Goal: Contribute content: Contribute content

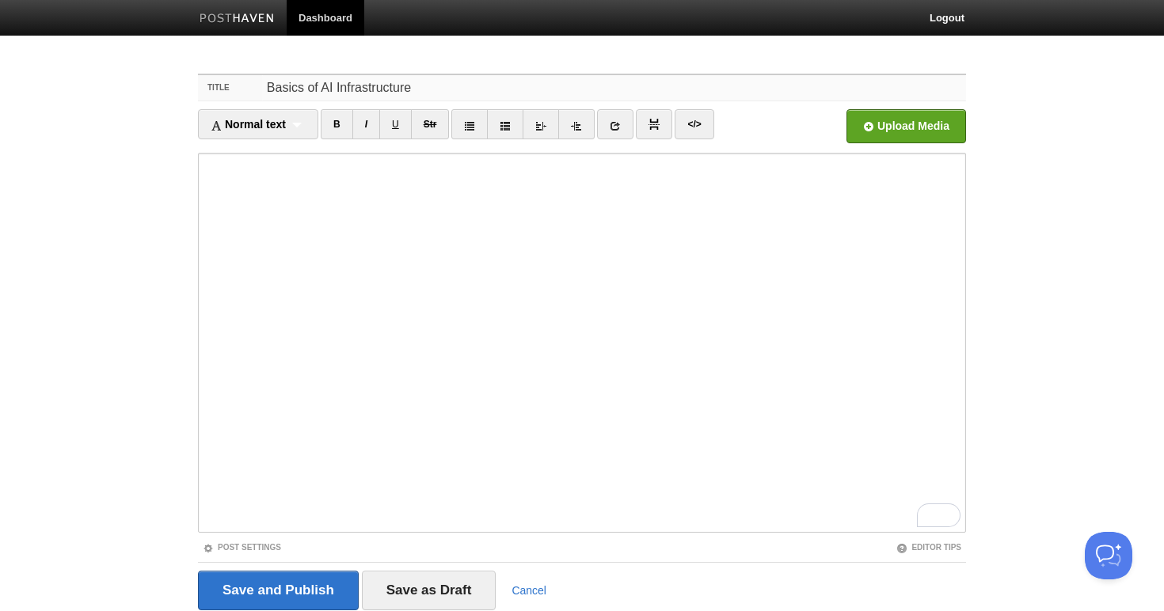
drag, startPoint x: 420, startPoint y: 89, endPoint x: 215, endPoint y: 87, distance: 205.1
click at [215, 87] on div "Title Basics of AI Infrastructure" at bounding box center [582, 88] width 768 height 26
type input "H"
type input "AI Hardware Introductio"
drag, startPoint x: 374, startPoint y: 84, endPoint x: 193, endPoint y: 80, distance: 180.6
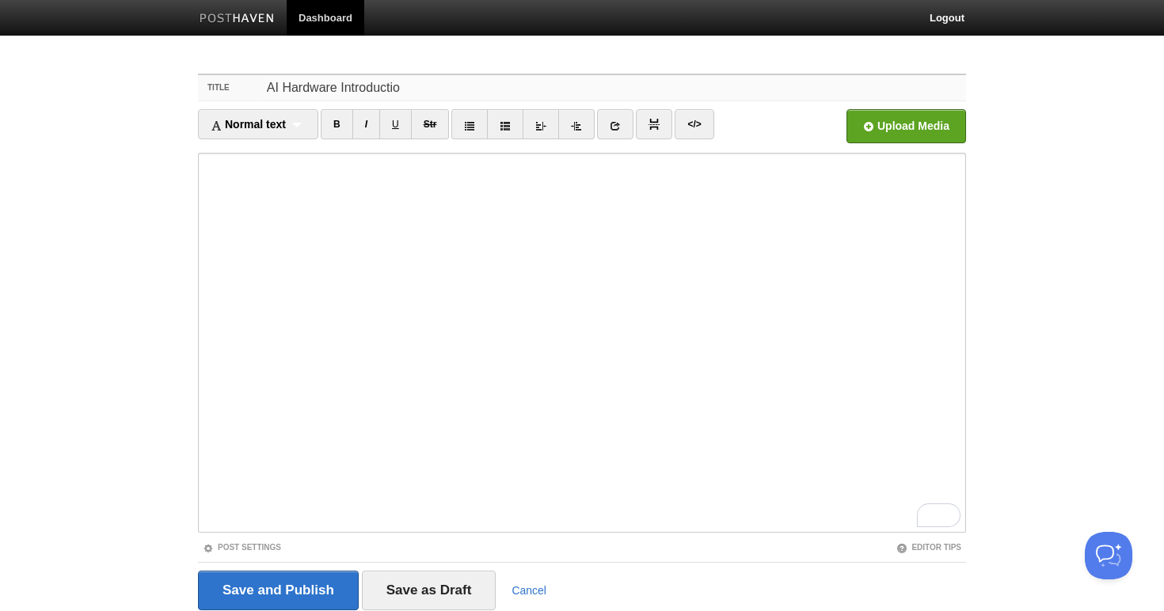
click at [193, 80] on div "Title AI Hardware Introductio Normal text Normal text Heading 1 Heading 2 Headi…" at bounding box center [582, 364] width 792 height 610
type input "Introduction to AI Hardware"
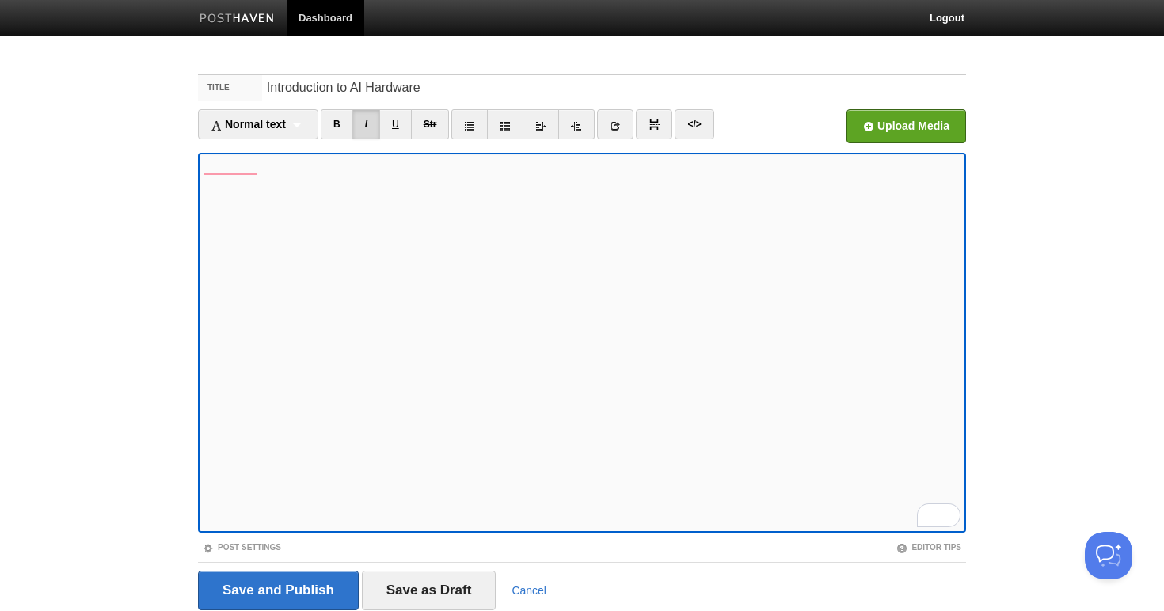
click at [781, 154] on iframe at bounding box center [582, 343] width 768 height 380
click at [238, 149] on div "Normal text Normal text Heading 1 Heading 2 Heading 3 B I U Str × </>" at bounding box center [582, 131] width 768 height 44
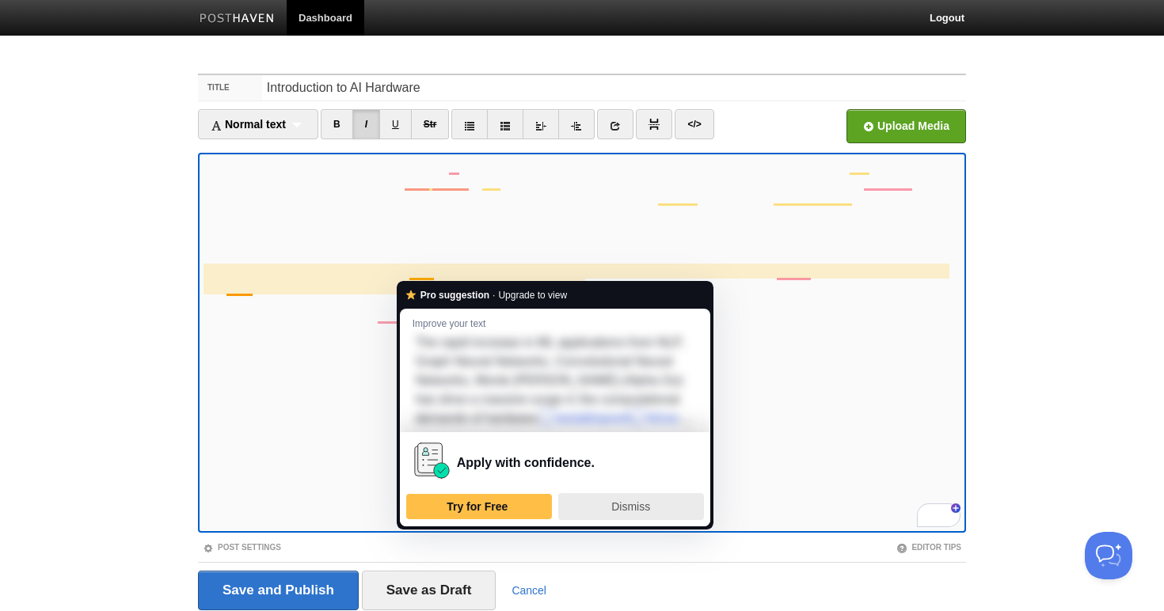
click at [627, 513] on span "Dismiss" at bounding box center [630, 506] width 39 height 13
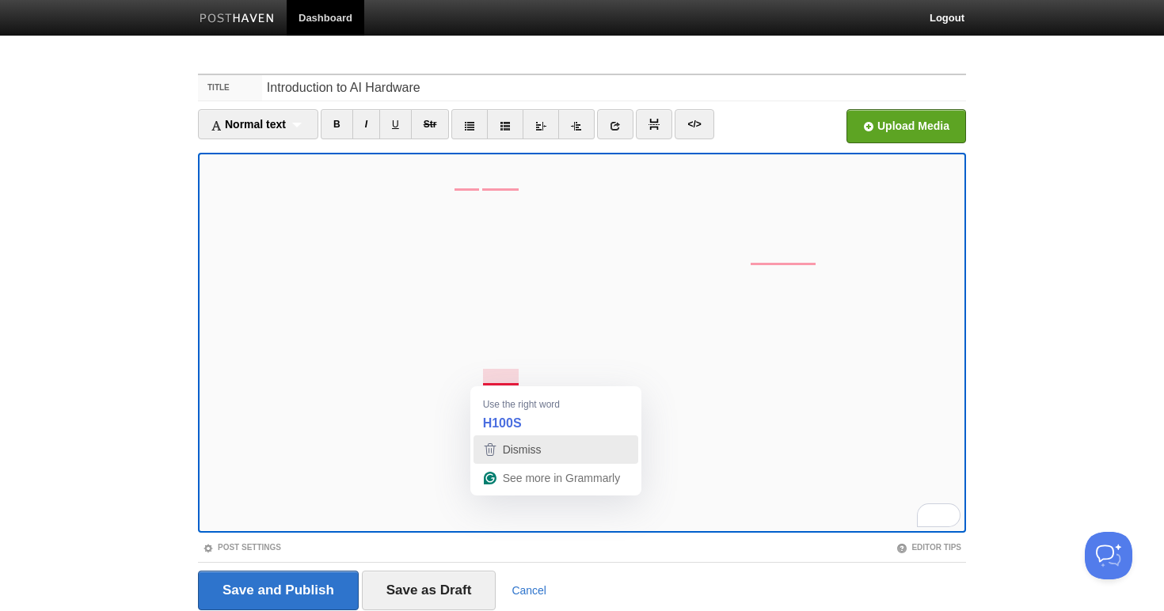
click at [518, 450] on span "Dismiss" at bounding box center [522, 449] width 39 height 13
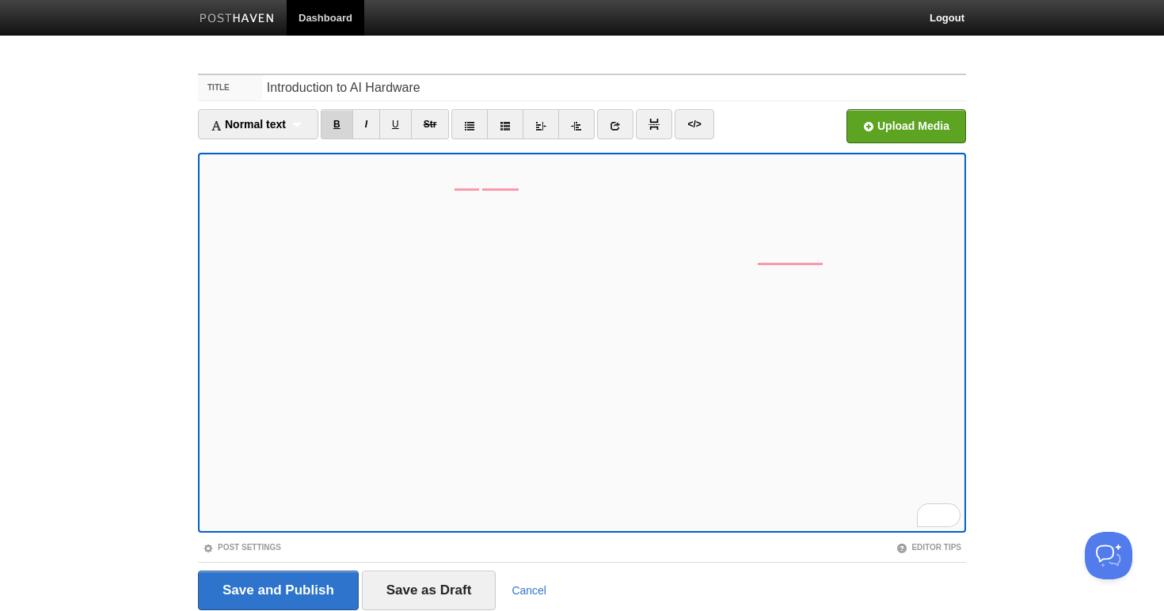
scroll to position [58, 0]
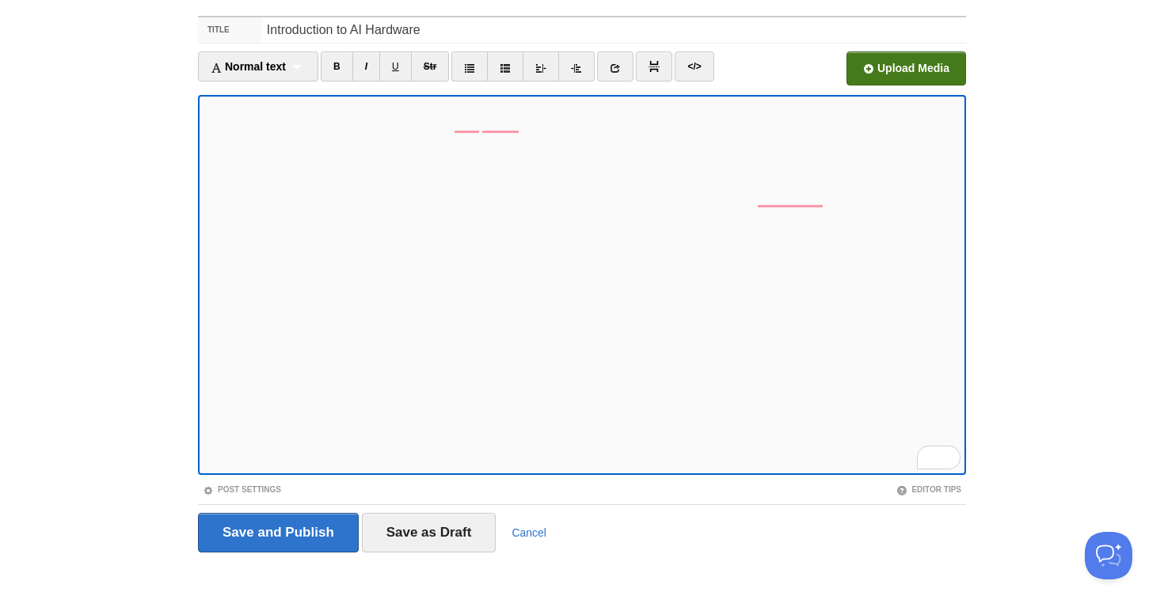
click at [895, 57] on input "file" at bounding box center [428, 72] width 1199 height 81
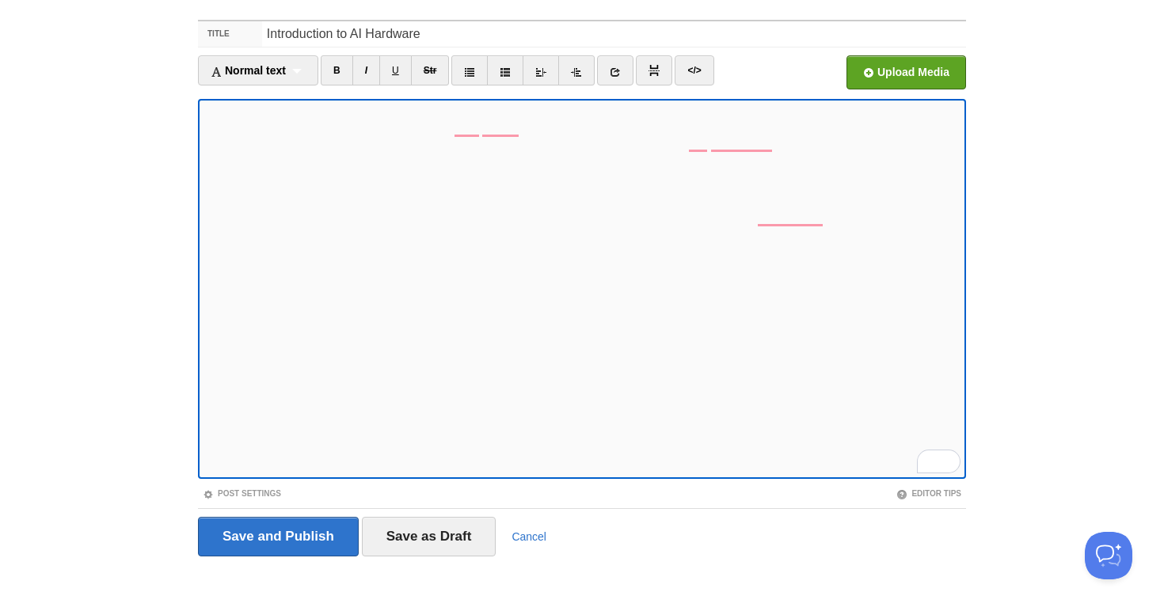
scroll to position [55, 0]
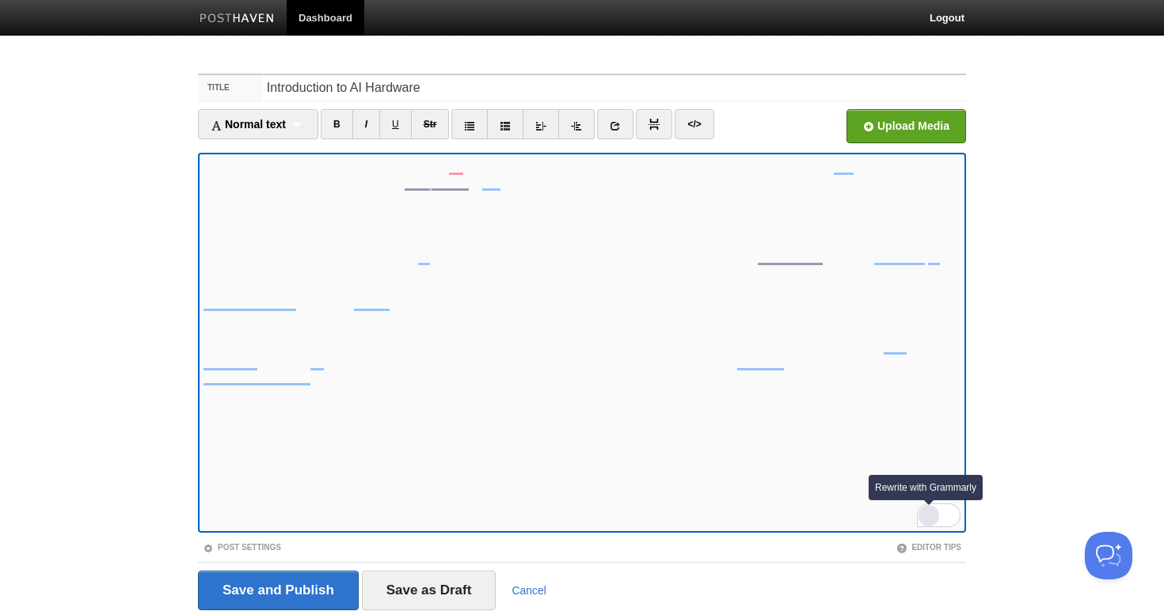
click at [931, 521] on div "Rewrite with Grammarly" at bounding box center [928, 516] width 17 height 18
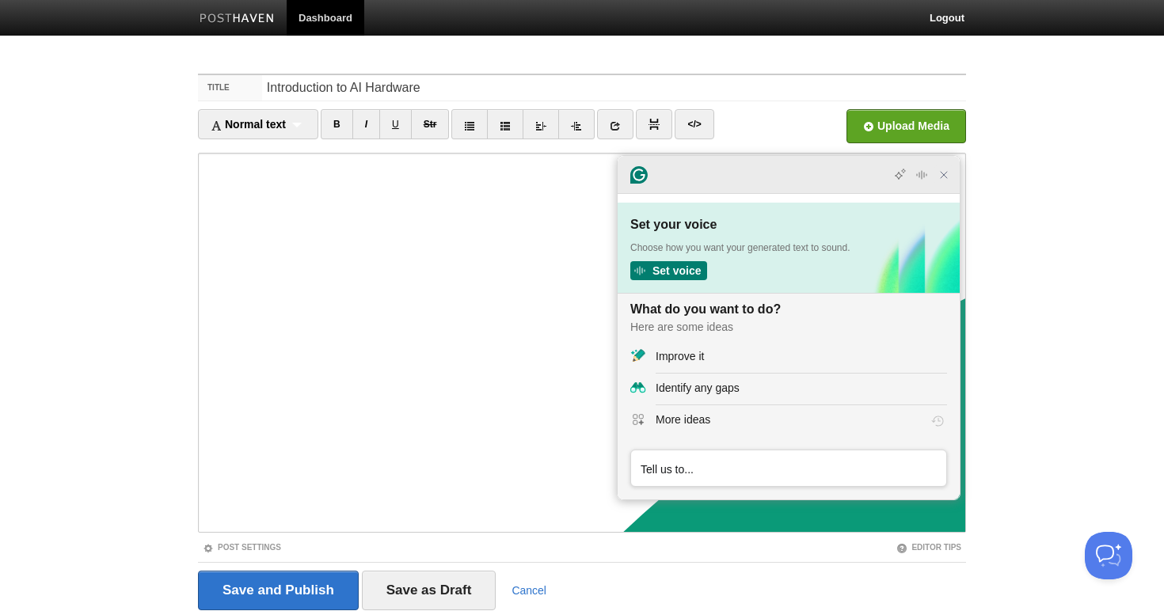
click at [937, 176] on icon "Close Grammarly Assistant" at bounding box center [943, 175] width 13 height 13
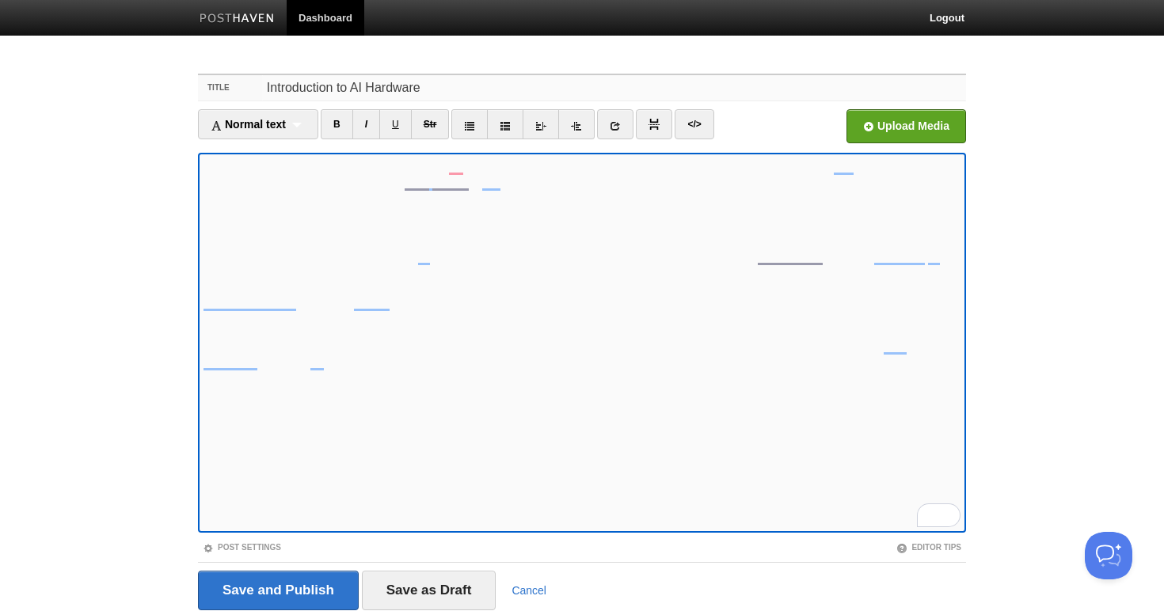
drag, startPoint x: 440, startPoint y: 88, endPoint x: 188, endPoint y: 84, distance: 252.6
click at [188, 84] on div "Title Introduction to AI Hardware Normal text Normal text Heading 1 Heading 2 H…" at bounding box center [582, 364] width 792 height 610
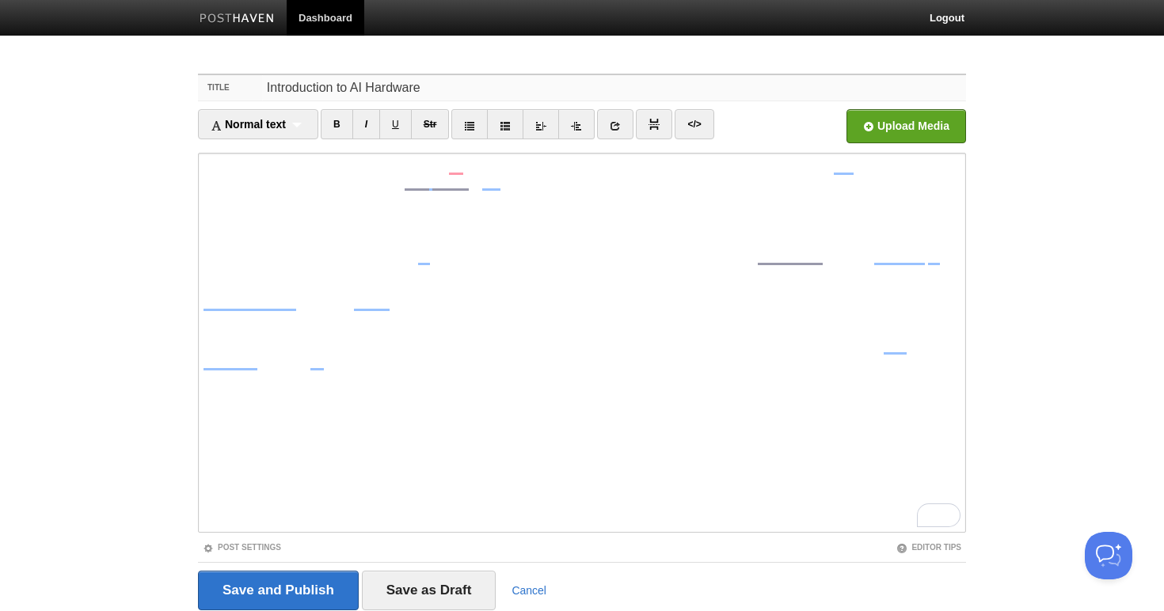
drag, startPoint x: 445, startPoint y: 97, endPoint x: 237, endPoint y: 95, distance: 208.2
click at [237, 95] on div "Title Introduction to AI Hardware" at bounding box center [582, 88] width 768 height 26
type input "Scaling AI Infrastructure"
drag, startPoint x: 419, startPoint y: 87, endPoint x: 163, endPoint y: 80, distance: 255.8
click at [163, 80] on body "Dashboard Logout Your Sites Tiffany Soerianto Create a new site Edit your user …" at bounding box center [582, 335] width 1164 height 670
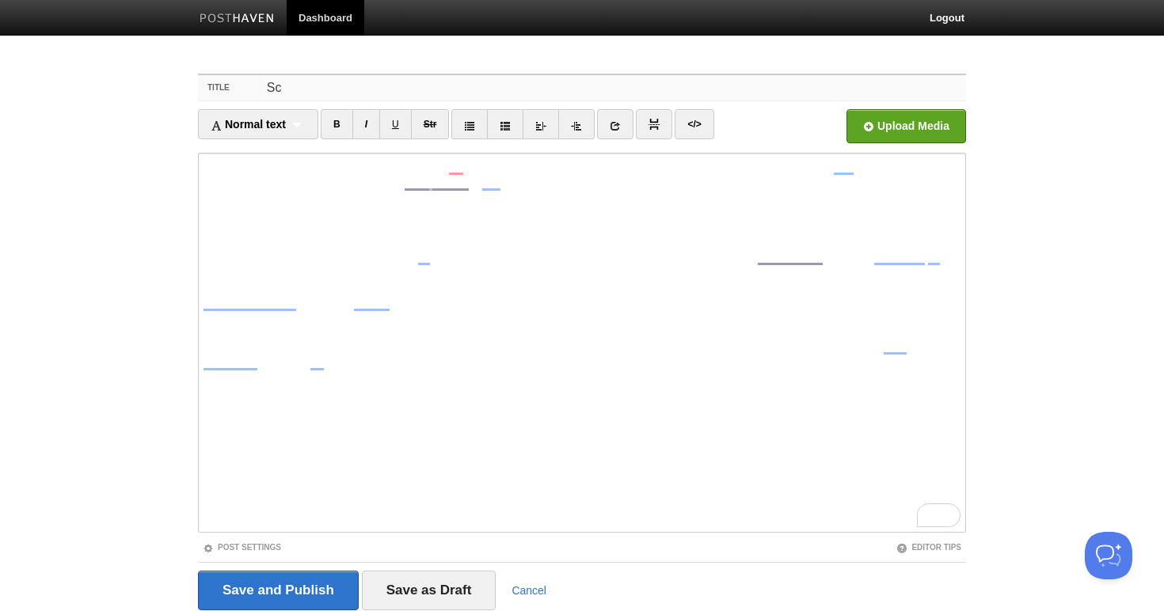
type input "S"
type input "A"
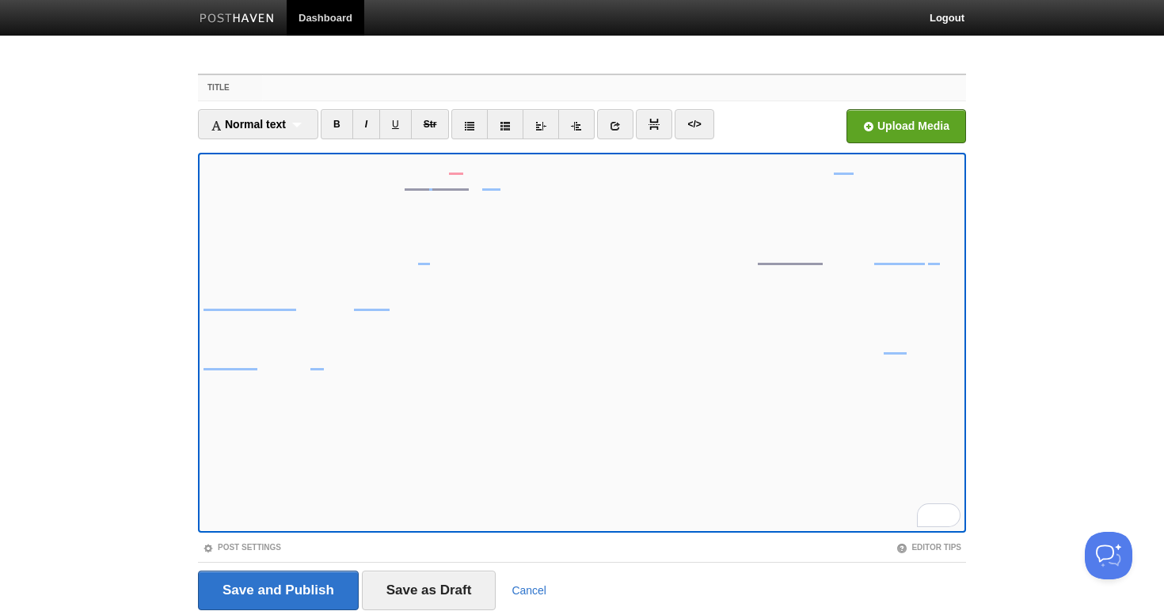
click at [359, 82] on input "Title" at bounding box center [614, 87] width 704 height 25
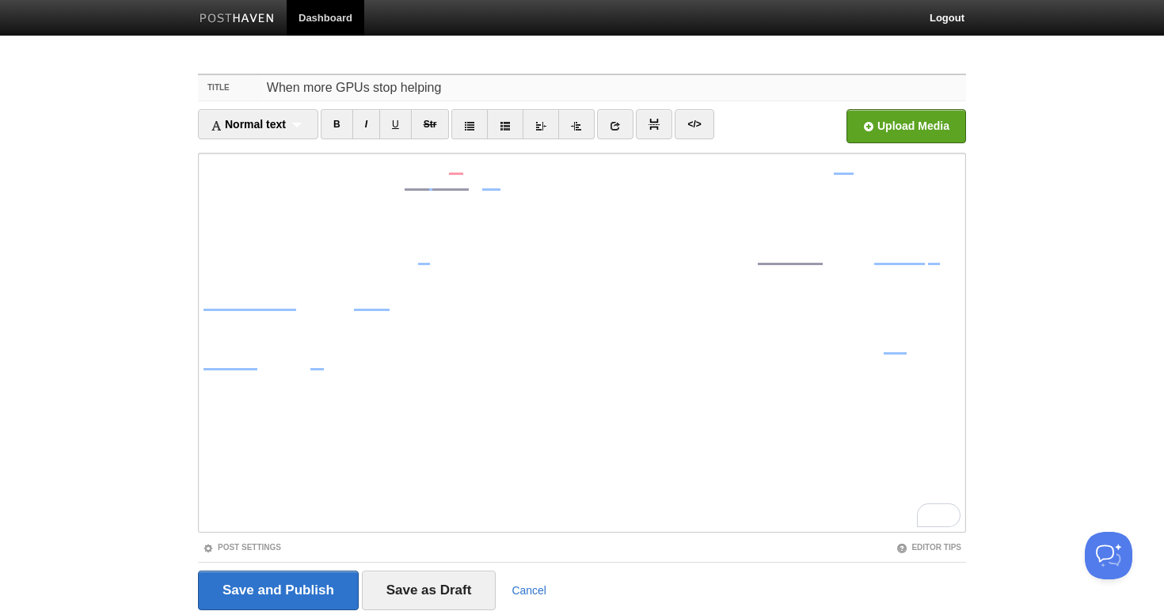
drag, startPoint x: 466, startPoint y: 88, endPoint x: 163, endPoint y: 82, distance: 303.3
click at [163, 82] on body "Dashboard Logout Your Sites Tiffany Soerianto Create a new site Edit your user …" at bounding box center [582, 335] width 1164 height 670
drag, startPoint x: 254, startPoint y: 93, endPoint x: 177, endPoint y: 78, distance: 79.0
click at [177, 78] on body "Dashboard Logout Your Sites Tiffany Soerianto Create a new site Edit your user …" at bounding box center [582, 335] width 1164 height 670
click at [327, 86] on input "Rethinking AI Infra" at bounding box center [614, 87] width 704 height 25
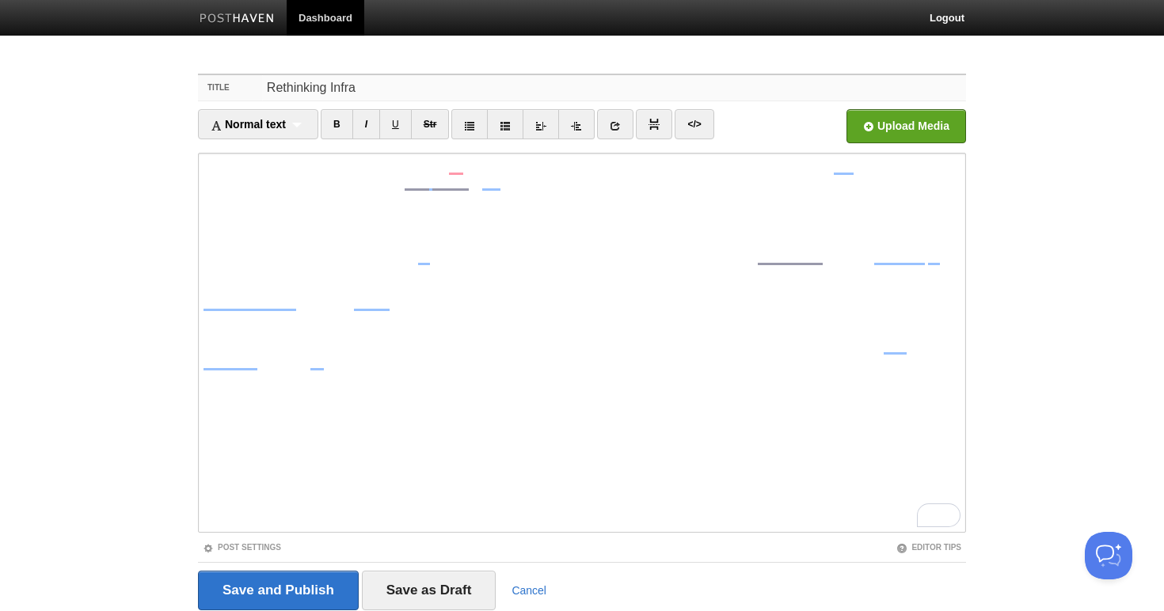
click at [355, 93] on input "Rethinking Infra" at bounding box center [614, 87] width 704 height 25
type input "Rethinking Infrastructure in the Age of AI"
drag, startPoint x: 504, startPoint y: 89, endPoint x: 165, endPoint y: 89, distance: 338.9
click at [165, 89] on body "Dashboard Logout Your Sites Tiffany Soerianto Create a new site Edit your user …" at bounding box center [582, 335] width 1164 height 670
type input "T"
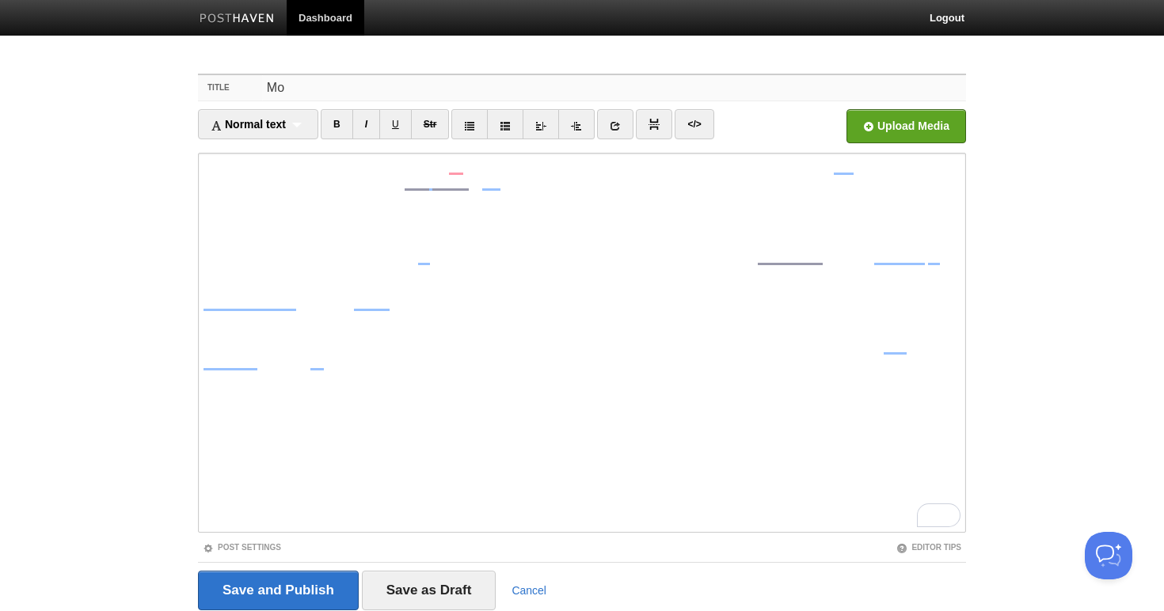
type input "M"
type input "Why More GPUs doesn't help"
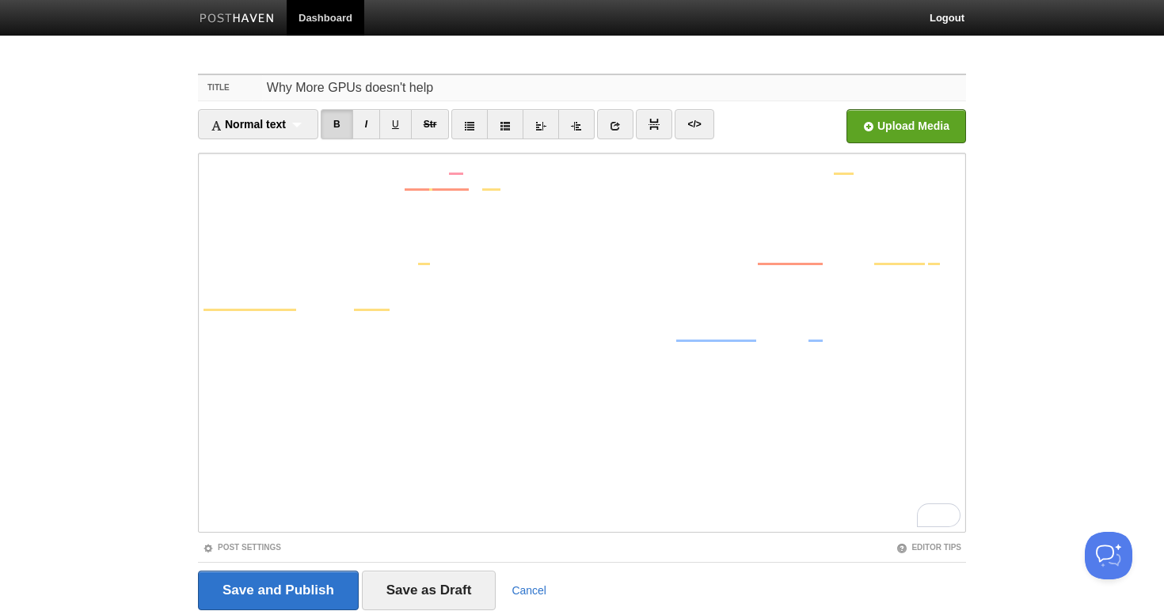
click at [469, 97] on input "Why More GPUs doesn't help" at bounding box center [614, 87] width 704 height 25
drag, startPoint x: 435, startPoint y: 87, endPoint x: 203, endPoint y: 76, distance: 231.5
click at [203, 76] on div "Title Why More GPUs doesn't help" at bounding box center [582, 88] width 768 height 26
type input "Scaling hardware isn't straightforward"
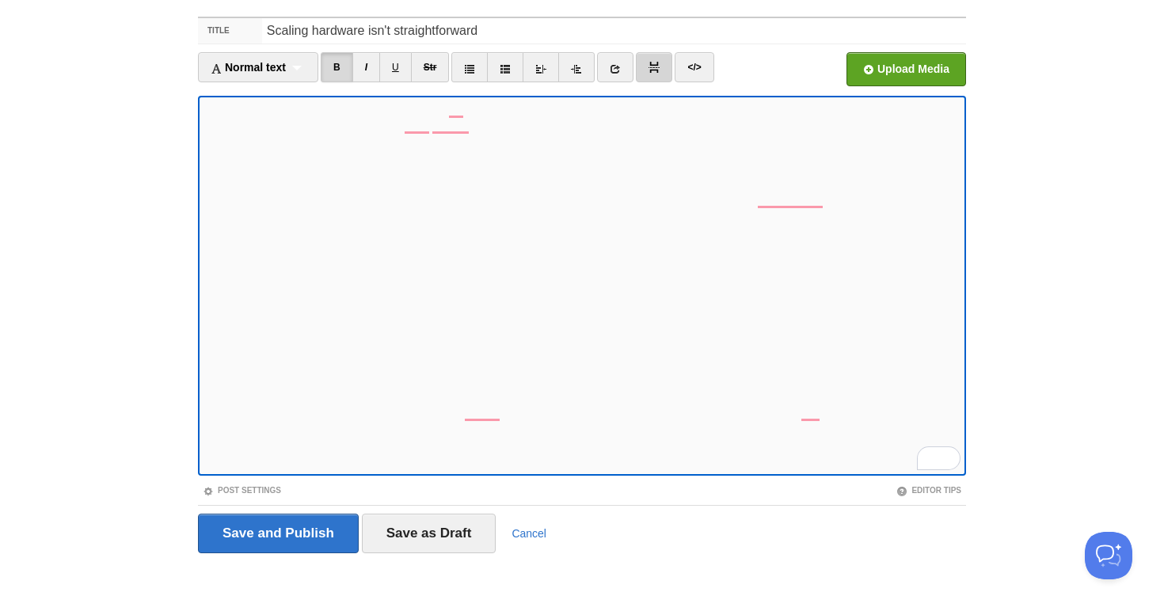
scroll to position [58, 0]
click at [866, 62] on input "file" at bounding box center [428, 72] width 1199 height 81
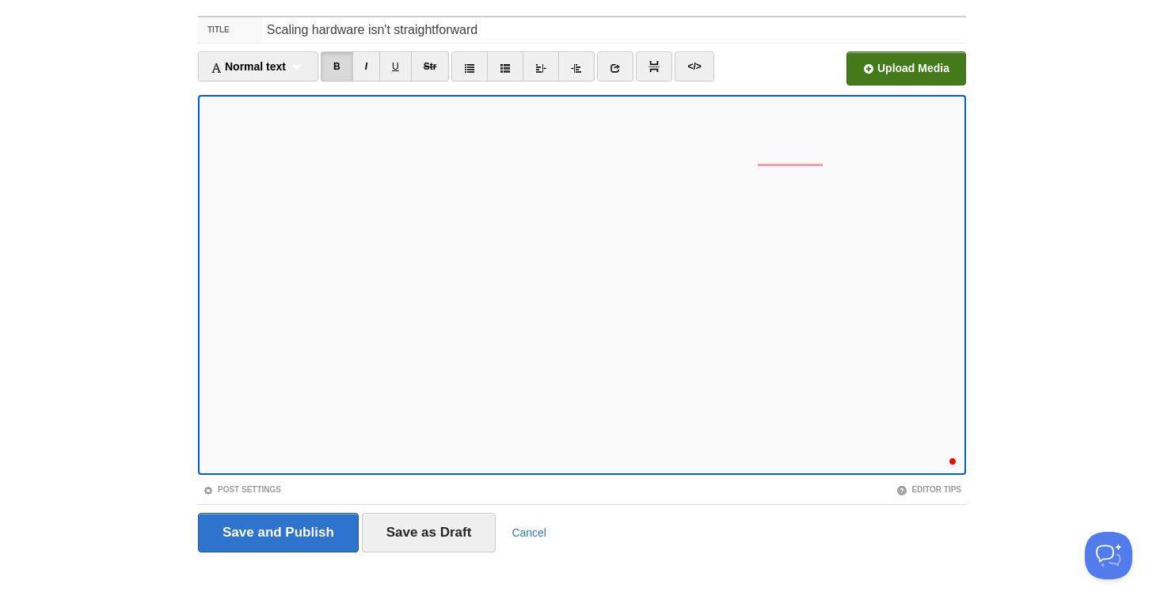
click at [284, 474] on iframe at bounding box center [582, 285] width 768 height 380
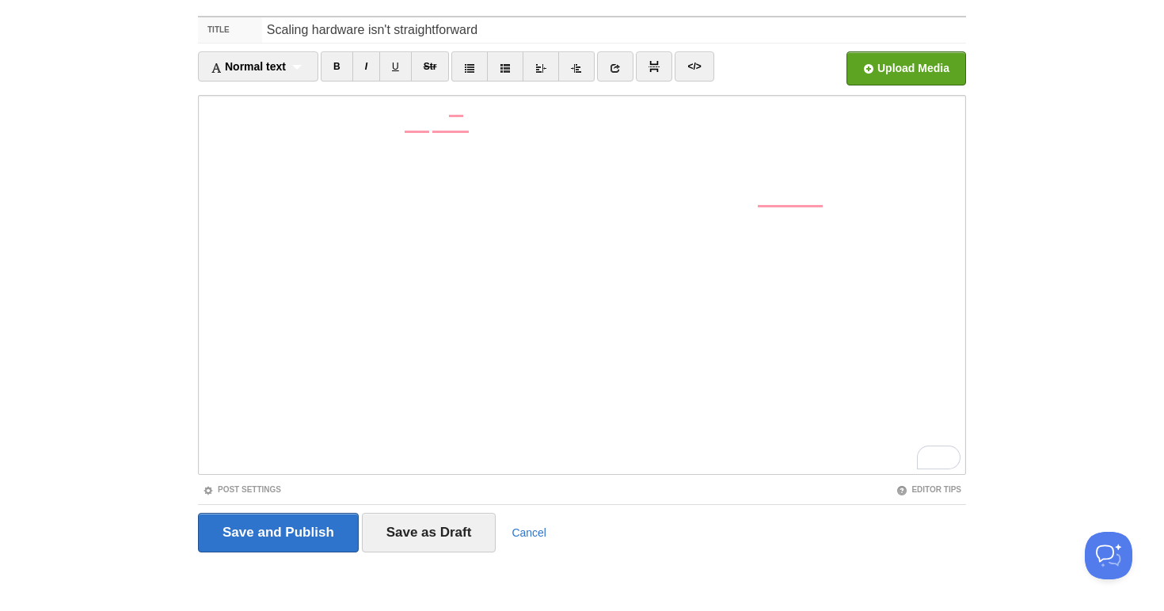
scroll to position [141, 0]
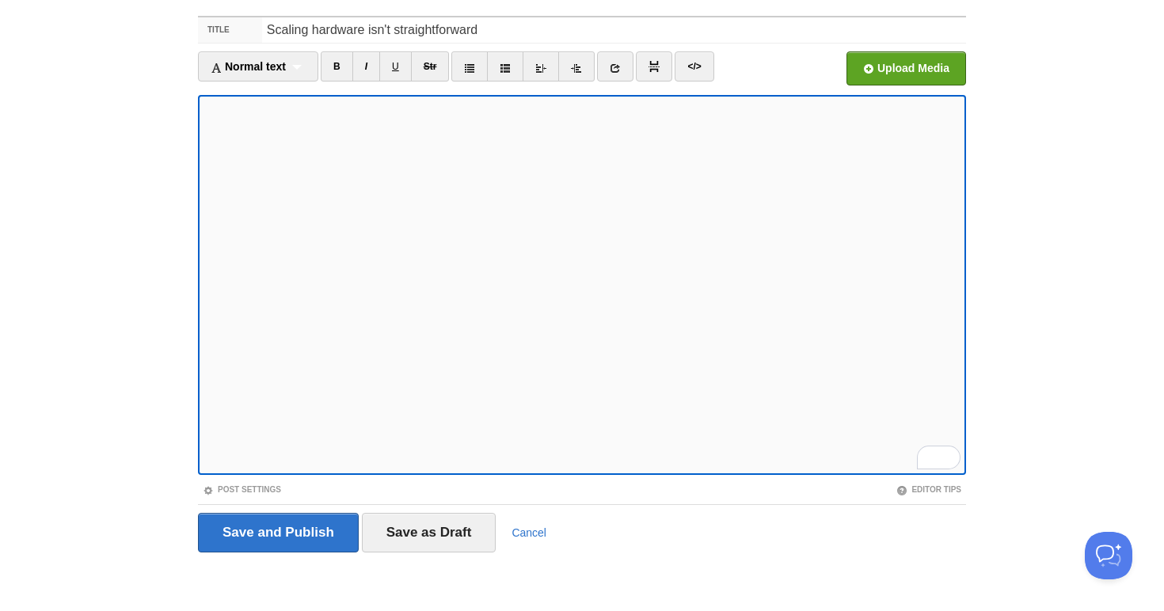
scroll to position [156, 0]
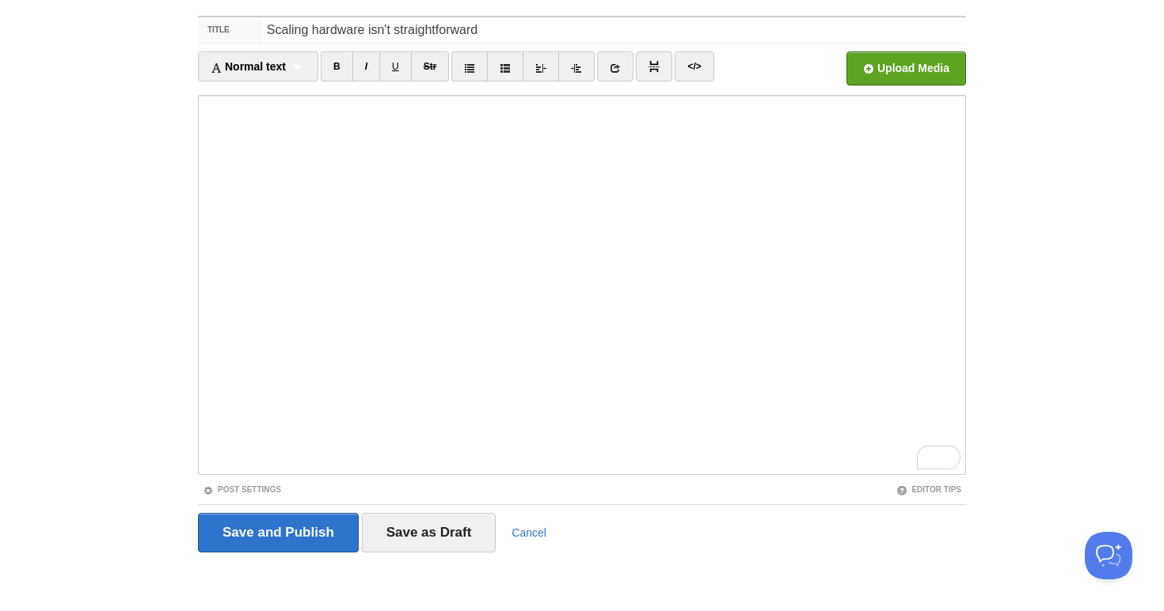
scroll to position [212, 0]
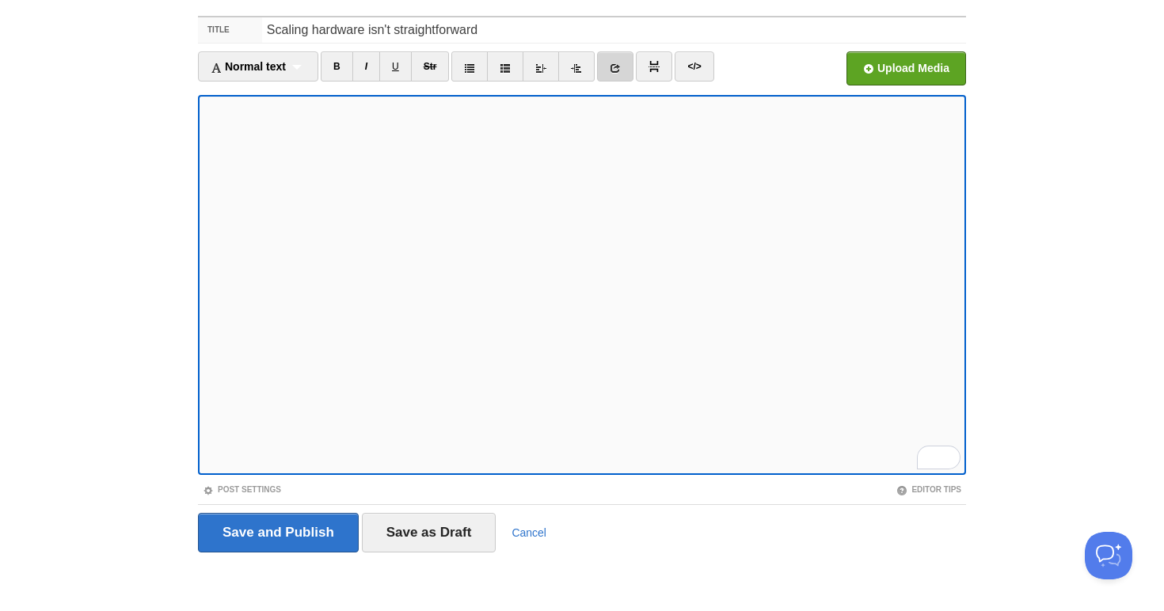
click at [621, 69] on icon at bounding box center [615, 68] width 11 height 11
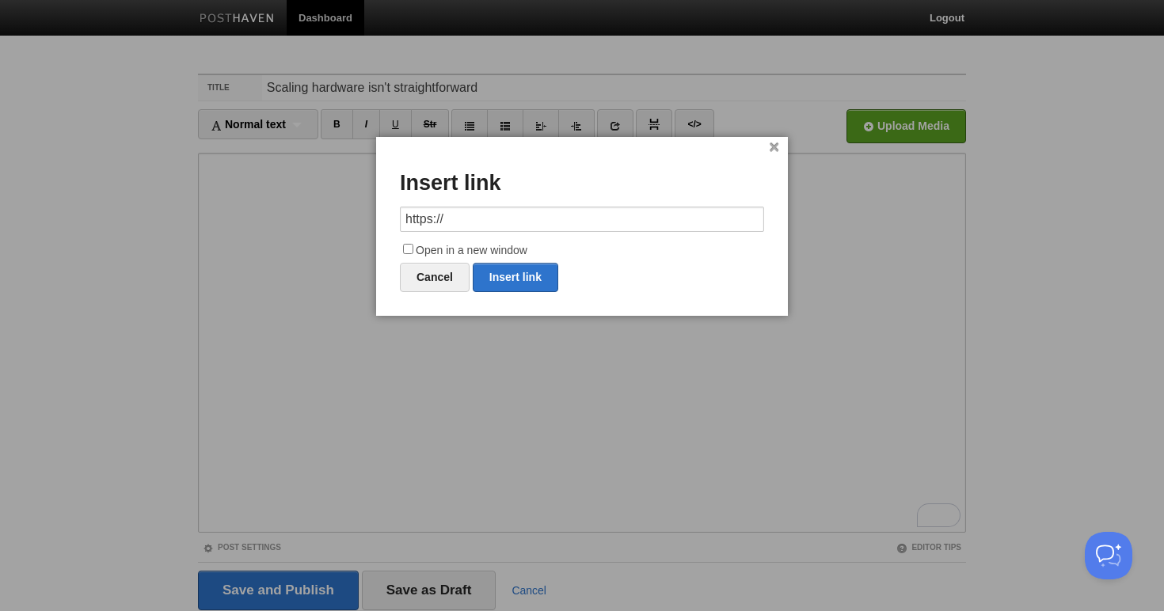
click at [777, 147] on link "×" at bounding box center [774, 147] width 10 height 9
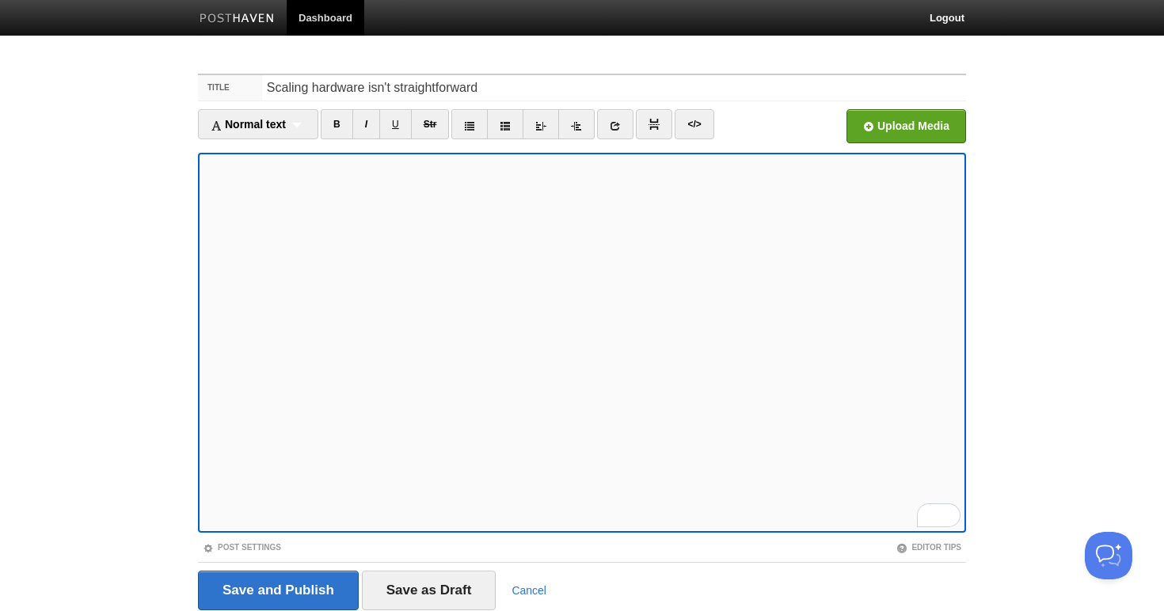
scroll to position [58, 0]
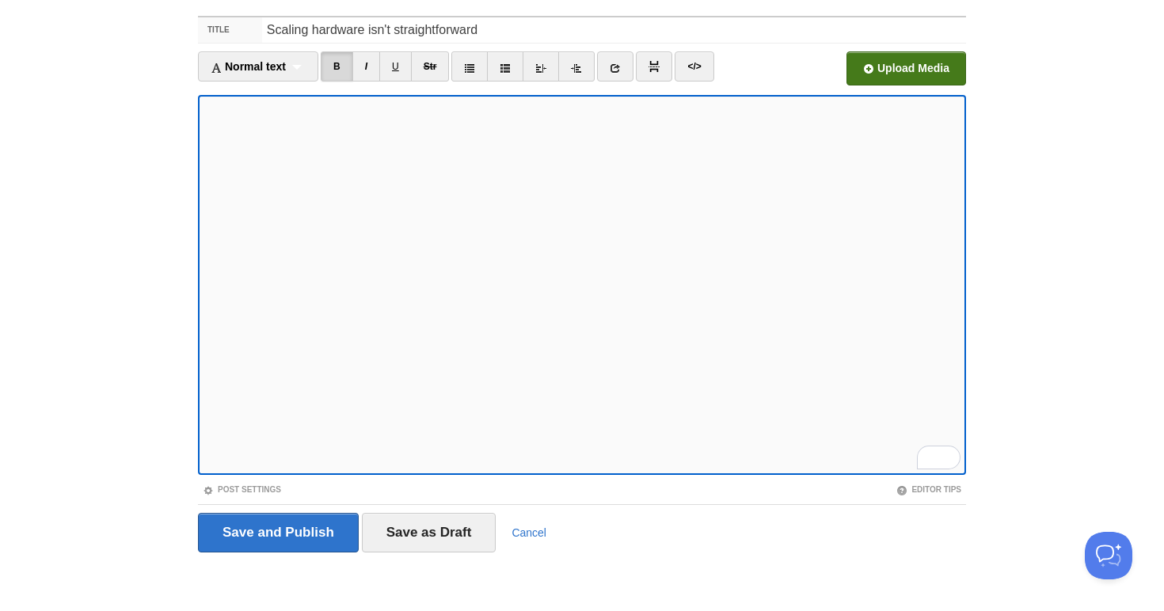
click at [888, 78] on input "file" at bounding box center [428, 72] width 1199 height 81
click at [713, 54] on link "</>" at bounding box center [694, 66] width 39 height 30
type textarea "<p><i>When I built a convolutional neural network on my previous job, I wasn't …"
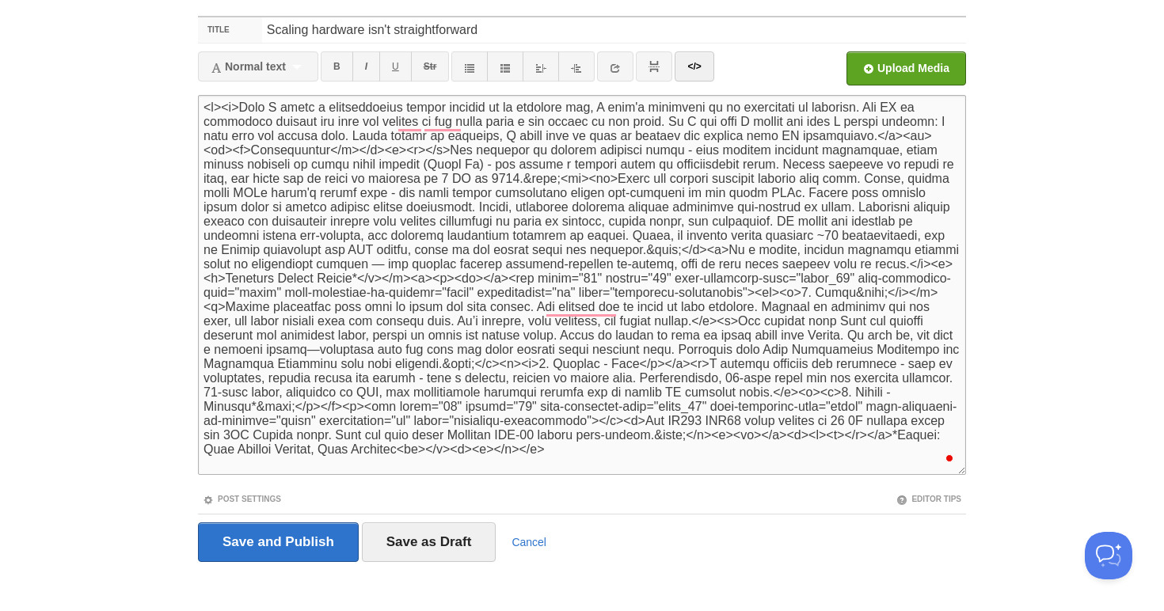
scroll to position [0, 0]
click at [700, 66] on link "</>" at bounding box center [694, 66] width 39 height 30
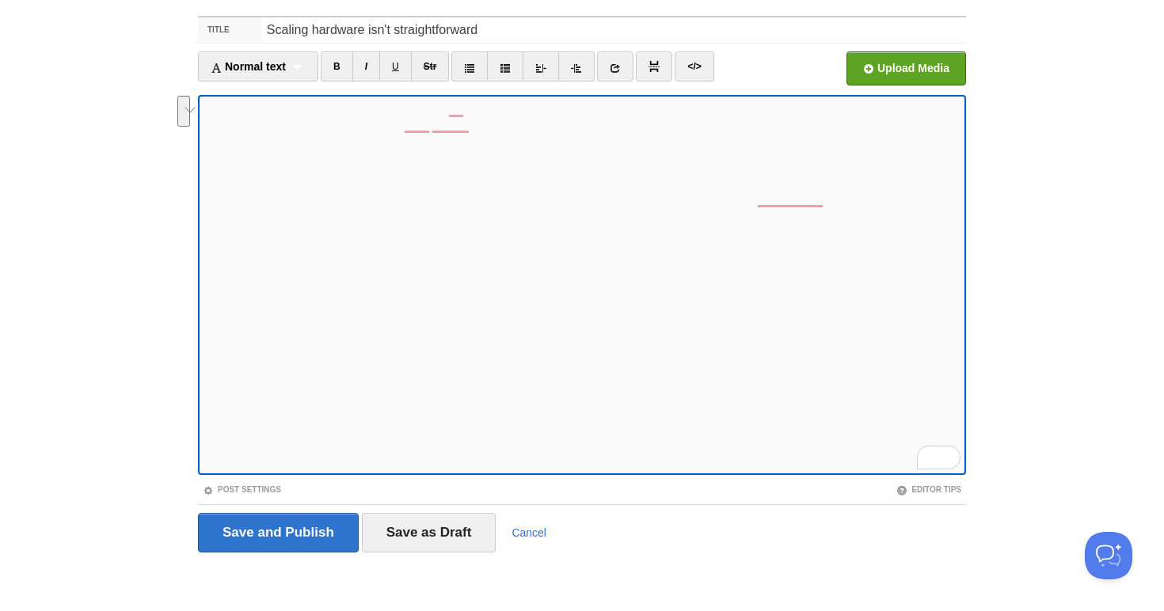
scroll to position [416, 0]
click at [609, 70] on link at bounding box center [615, 66] width 36 height 30
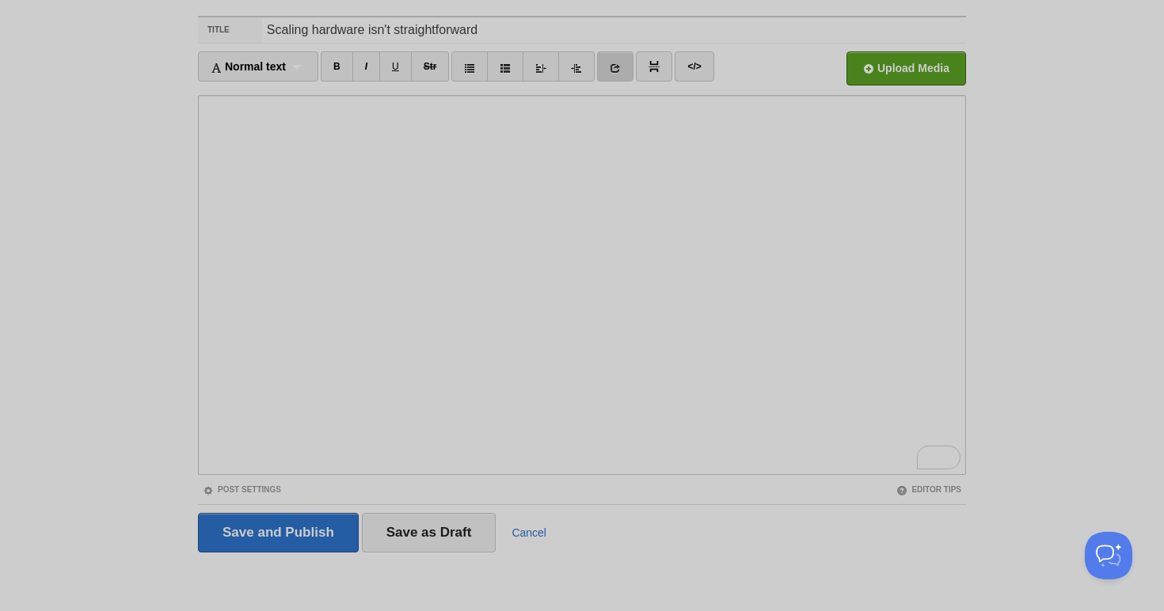
scroll to position [0, 0]
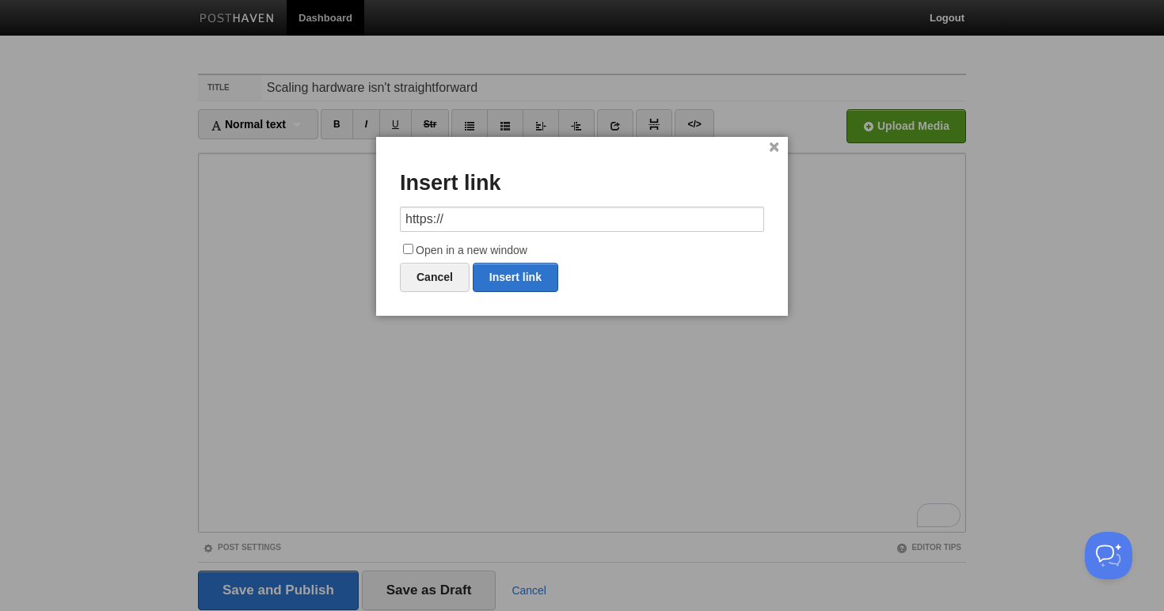
click at [480, 217] on input "https://" at bounding box center [582, 219] width 364 height 25
click at [523, 278] on link "Insert link" at bounding box center [516, 277] width 86 height 29
type input "https://"
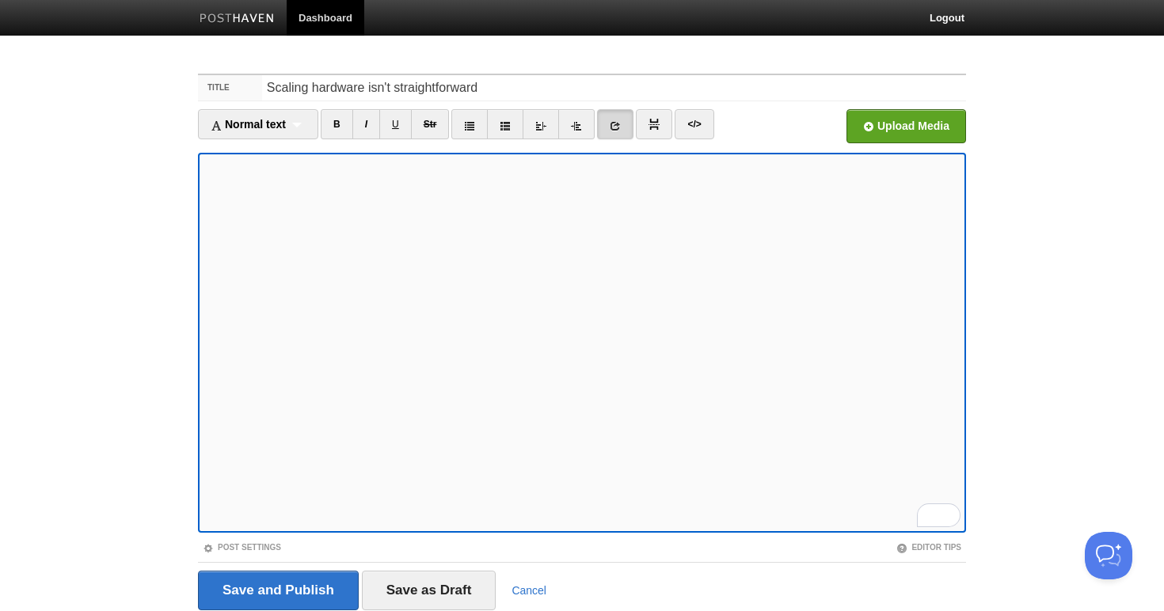
click at [617, 122] on icon at bounding box center [615, 125] width 11 height 11
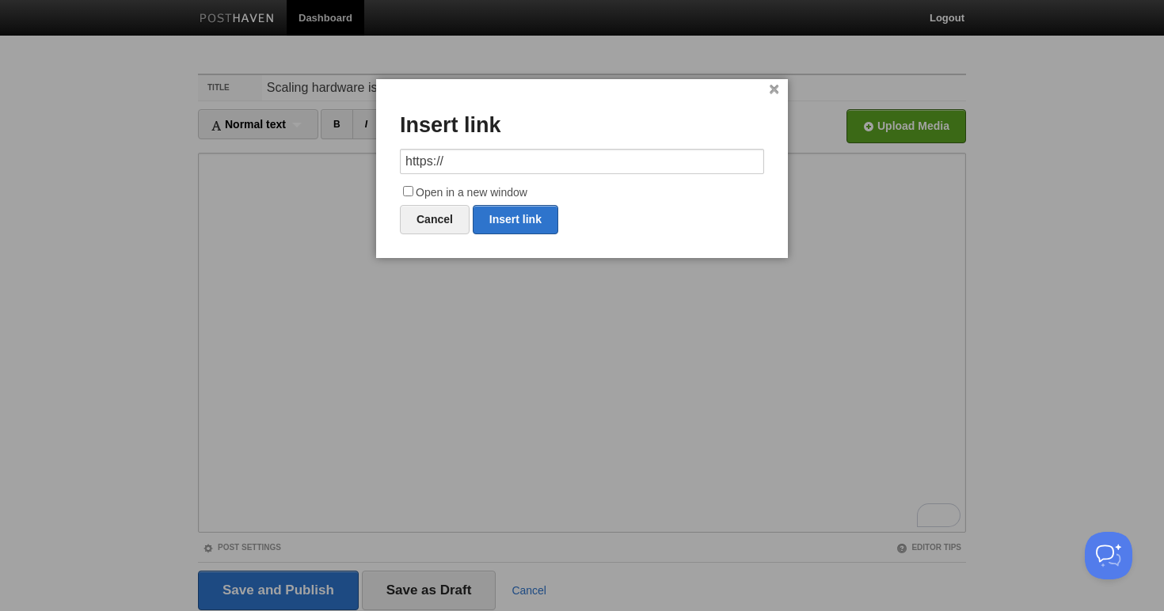
drag, startPoint x: 462, startPoint y: 163, endPoint x: 344, endPoint y: 162, distance: 118.8
click at [344, 162] on body "Dashboard Logout Your Sites [PERSON_NAME] Create a new site Edit your user prof…" at bounding box center [582, 335] width 1164 height 670
click at [520, 217] on link "Insert link" at bounding box center [516, 219] width 86 height 29
type input "https://"
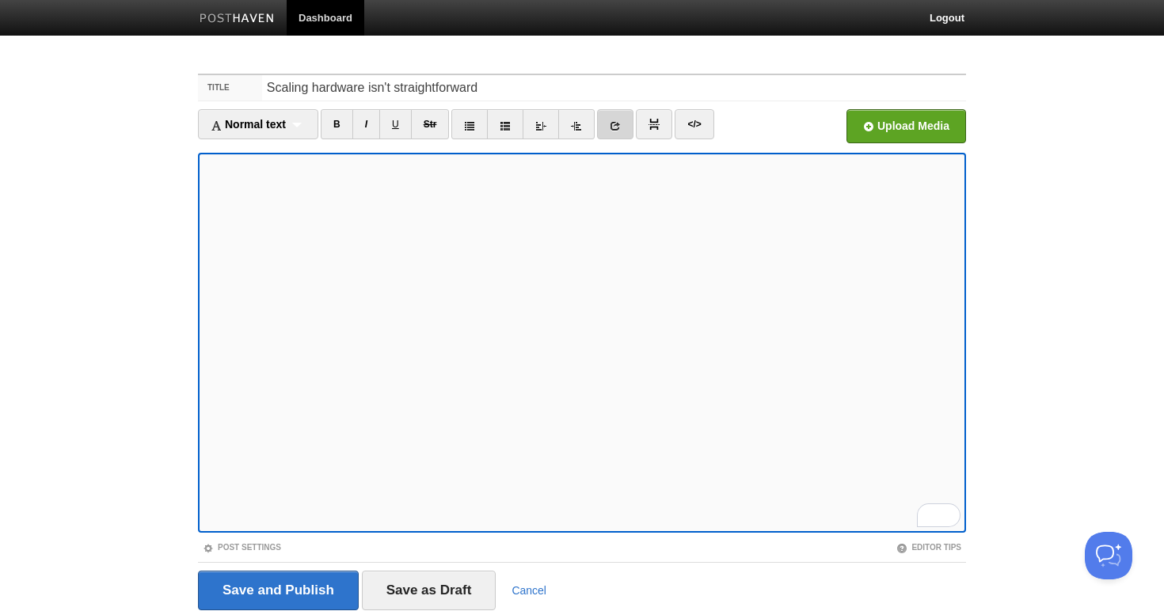
click at [614, 131] on icon at bounding box center [615, 125] width 11 height 11
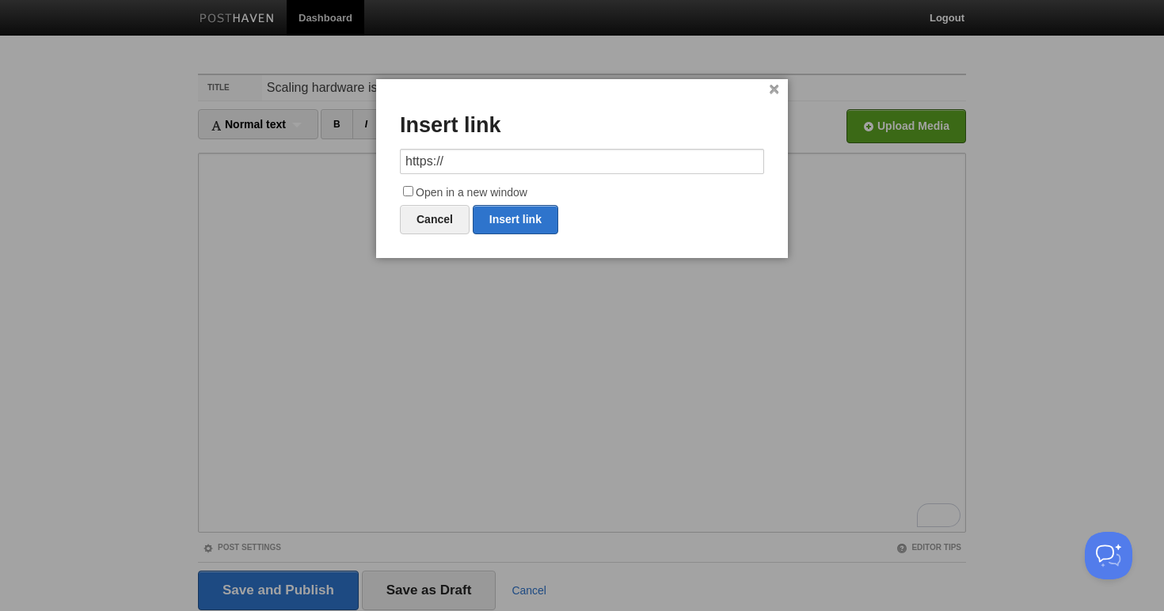
click at [485, 159] on input "https://" at bounding box center [582, 161] width 364 height 25
drag, startPoint x: 485, startPoint y: 159, endPoint x: 354, endPoint y: 158, distance: 131.4
click at [354, 158] on body "Dashboard Logout Your Sites Tiffany Soerianto Create a new site Edit your user …" at bounding box center [582, 335] width 1164 height 670
click at [526, 214] on link "Insert link" at bounding box center [516, 219] width 86 height 29
type input "https://"
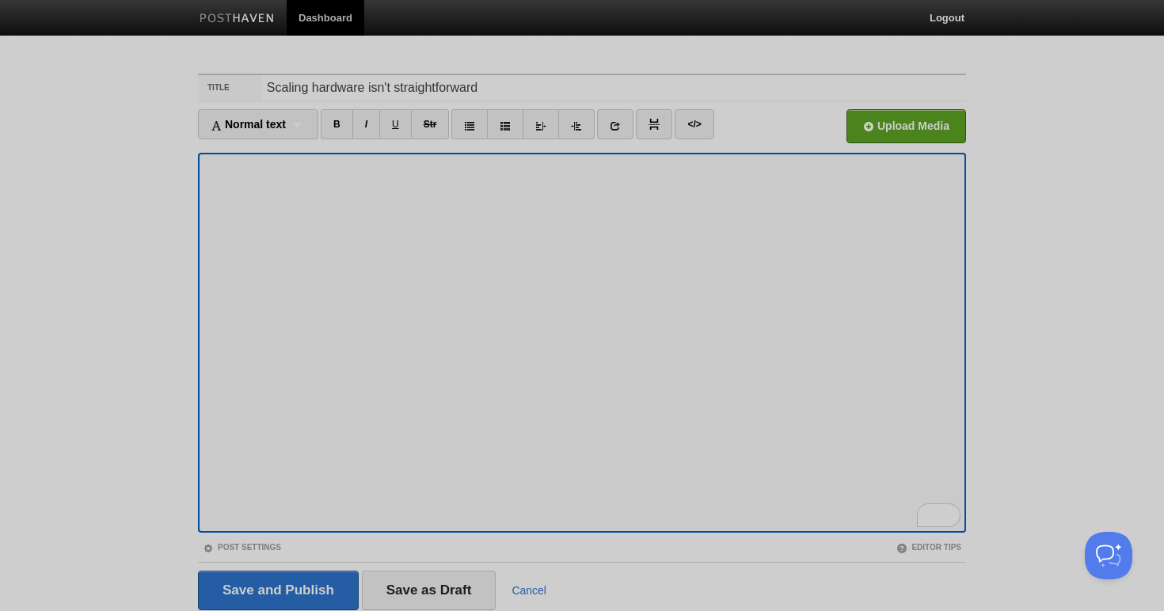
click at [523, 508] on div at bounding box center [582, 305] width 1164 height 611
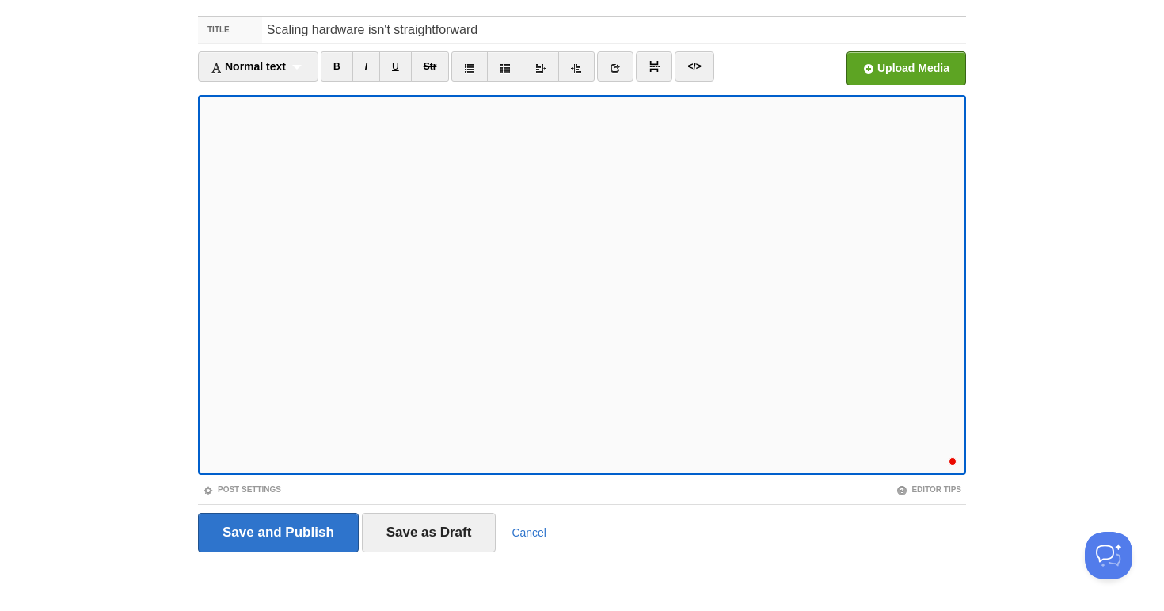
scroll to position [432, 0]
